Goal: Find specific page/section: Find specific page/section

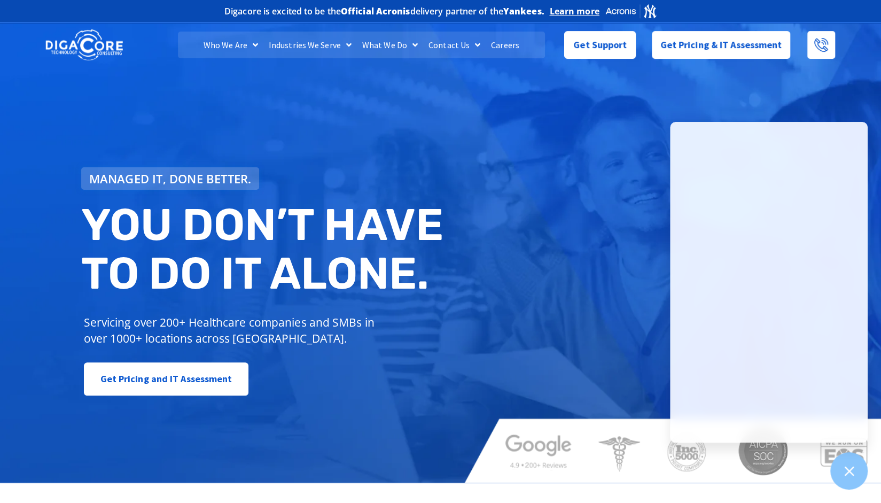
click at [504, 45] on link "Careers" at bounding box center [505, 45] width 39 height 27
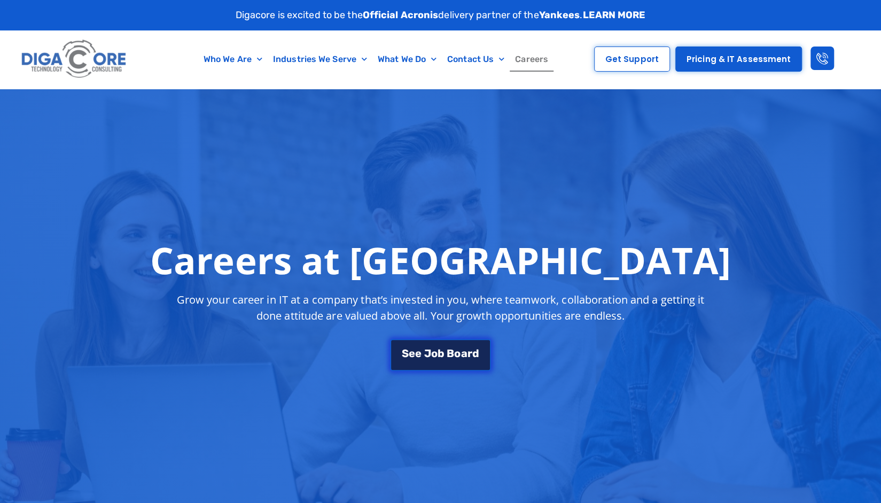
click at [456, 349] on span "o" at bounding box center [457, 352] width 6 height 11
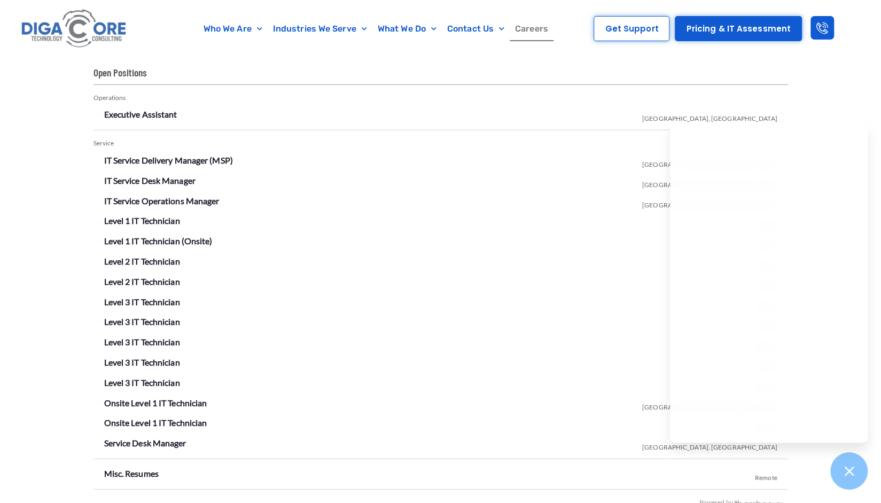
scroll to position [1820, 0]
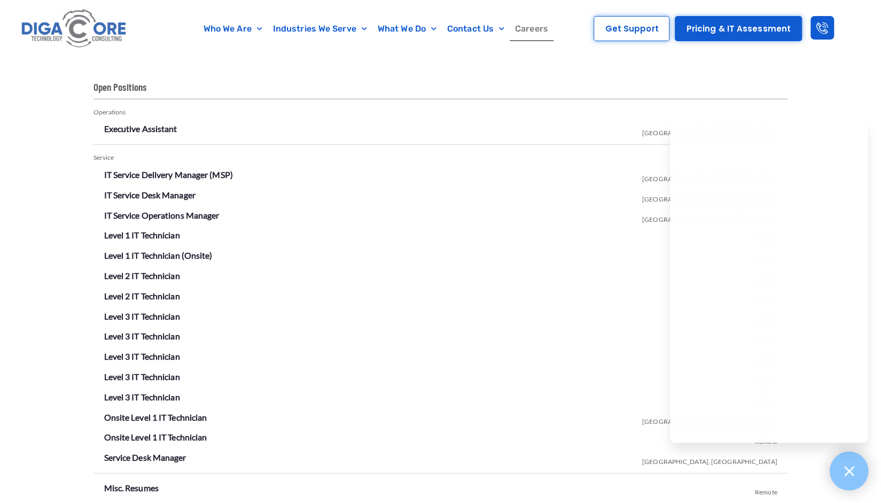
click at [847, 471] on icon at bounding box center [849, 471] width 14 height 14
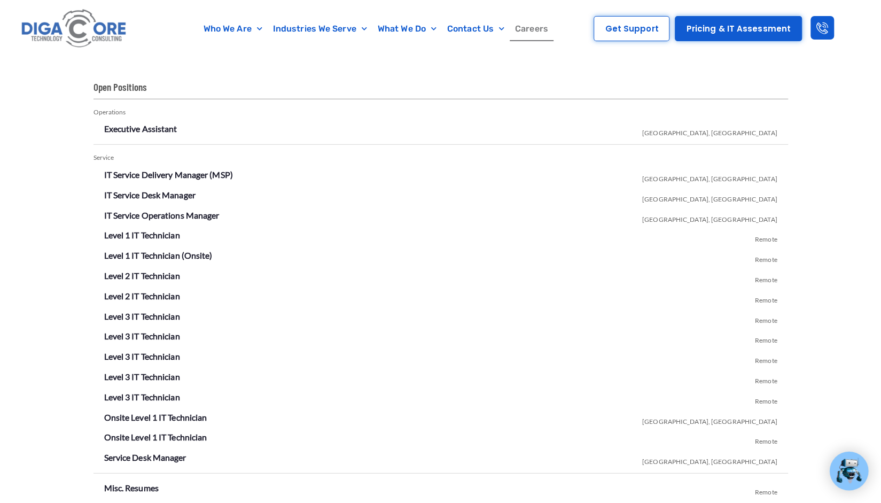
scroll to position [1873, 0]
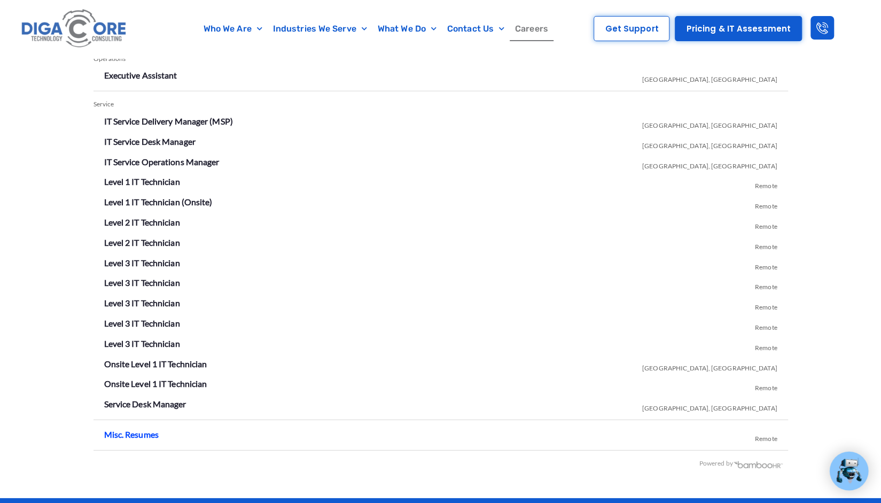
click at [134, 435] on link "Misc. Resumes" at bounding box center [131, 434] width 54 height 10
